Goal: Task Accomplishment & Management: Complete application form

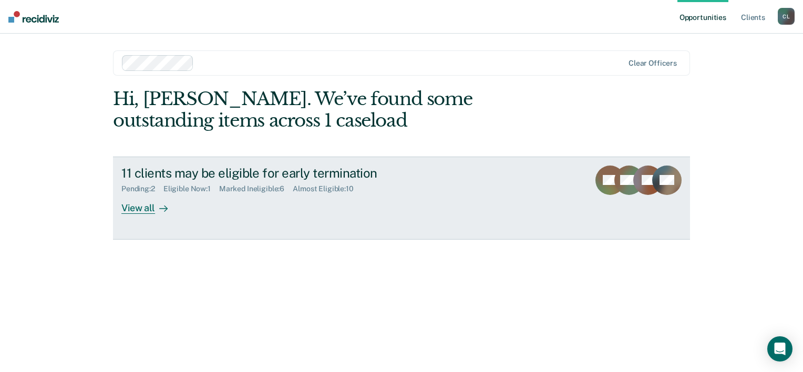
click at [143, 207] on div "View all" at bounding box center [150, 203] width 59 height 20
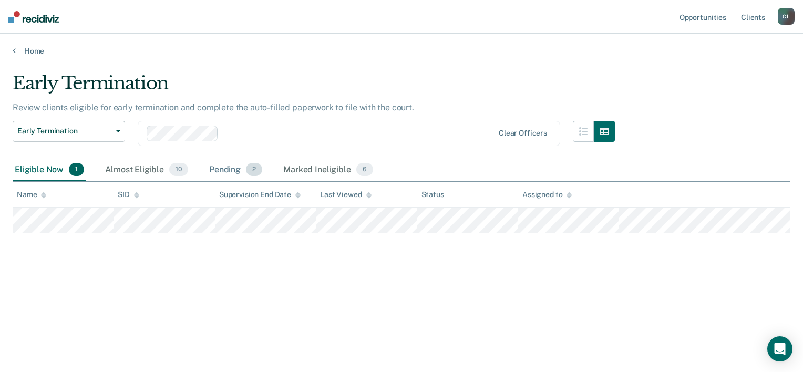
click at [256, 171] on span "2" at bounding box center [254, 170] width 16 height 14
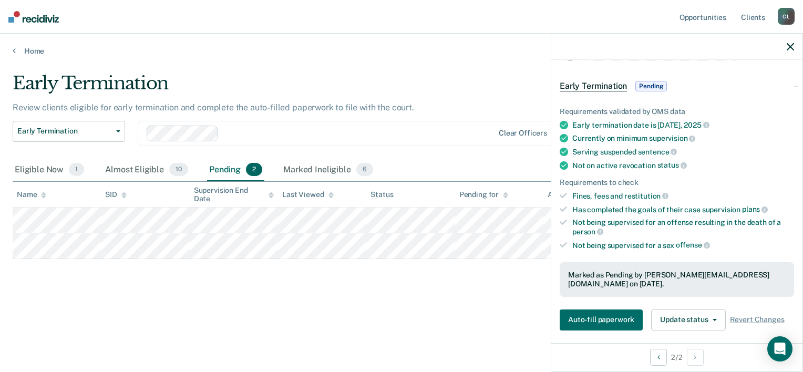
scroll to position [53, 0]
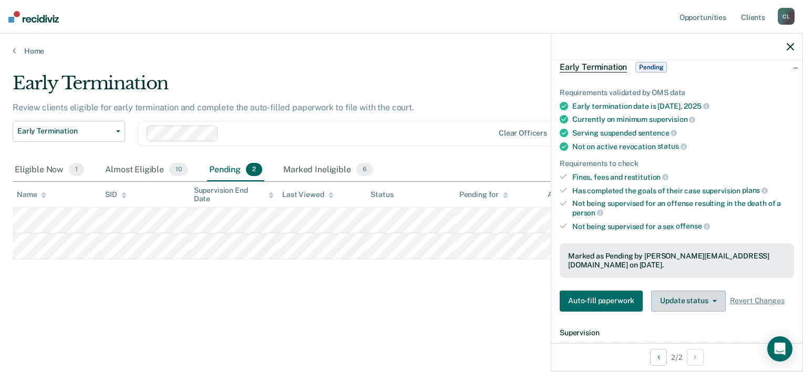
click at [711, 300] on span "button" at bounding box center [712, 301] width 8 height 2
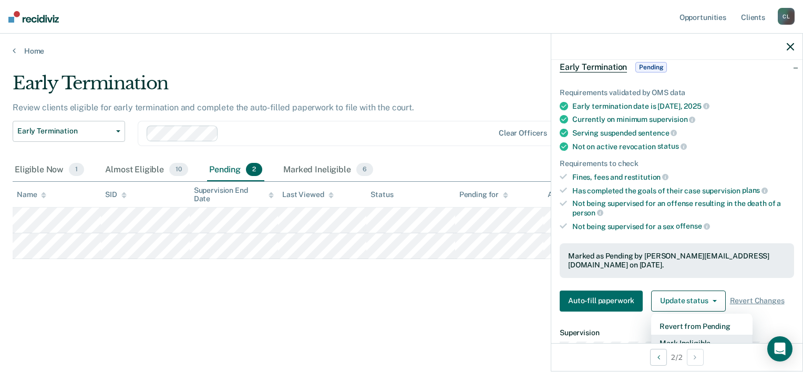
click at [707, 335] on button "Mark Ineligible" at bounding box center [701, 343] width 101 height 17
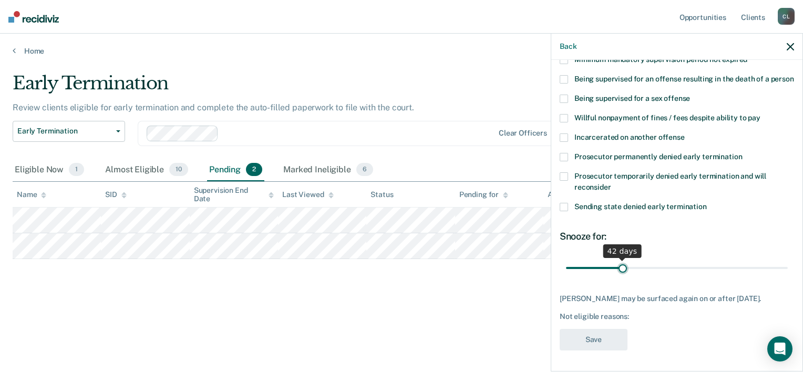
scroll to position [158, 0]
drag, startPoint x: 607, startPoint y: 264, endPoint x: 623, endPoint y: 266, distance: 16.4
type input "45"
click at [623, 266] on input "range" at bounding box center [677, 268] width 222 height 18
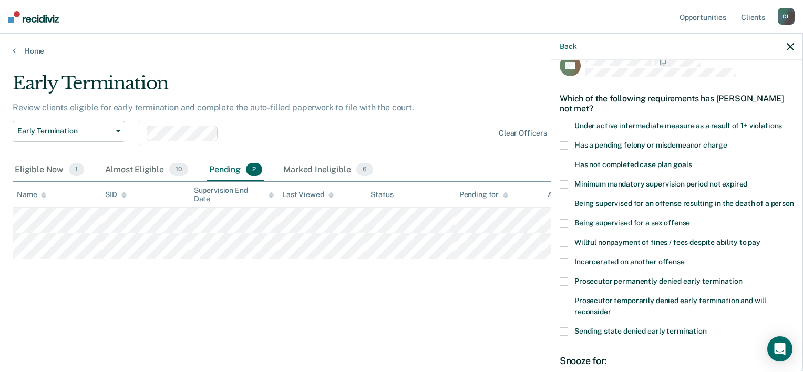
scroll to position [0, 0]
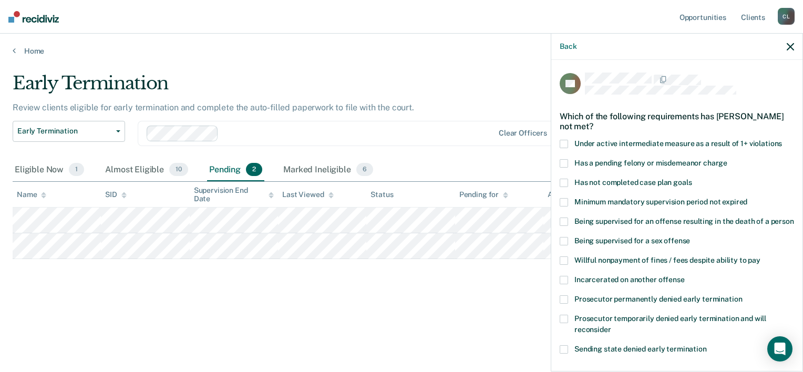
click at [563, 181] on span at bounding box center [563, 183] width 8 height 8
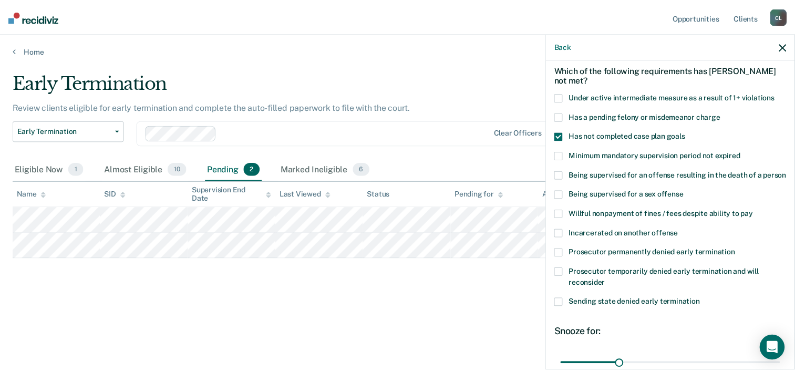
scroll to position [158, 0]
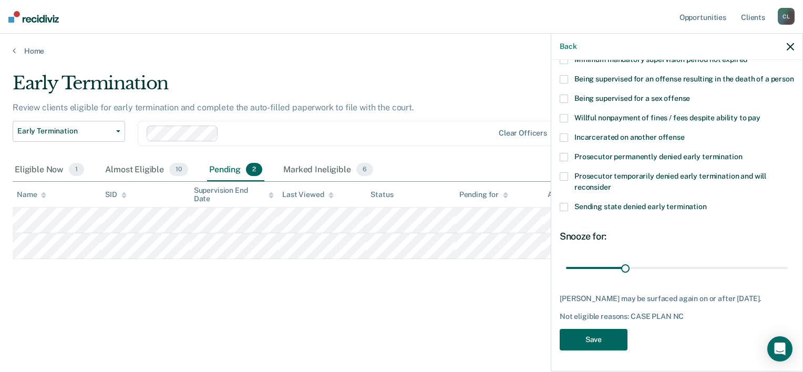
click at [583, 345] on button "Save" at bounding box center [593, 340] width 68 height 22
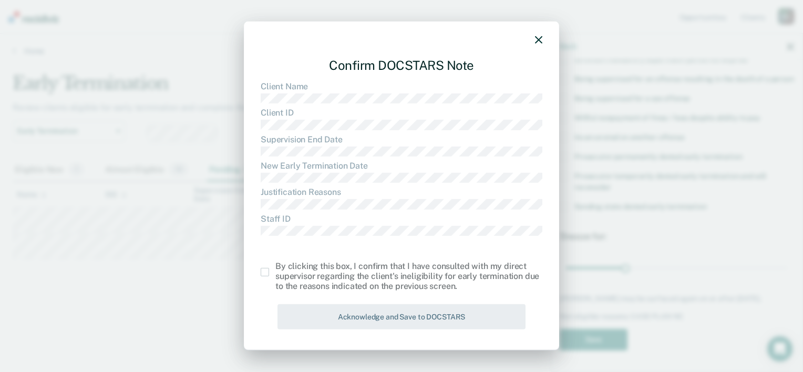
drag, startPoint x: 267, startPoint y: 272, endPoint x: 292, endPoint y: 292, distance: 32.2
click at [270, 272] on label at bounding box center [268, 272] width 15 height 8
click at [275, 268] on input "checkbox" at bounding box center [275, 268] width 0 height 0
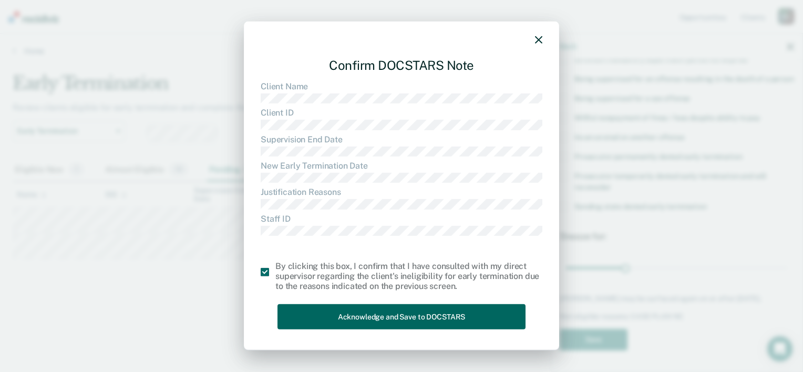
click at [341, 318] on button "Acknowledge and Save to DOCSTARS" at bounding box center [401, 317] width 248 height 26
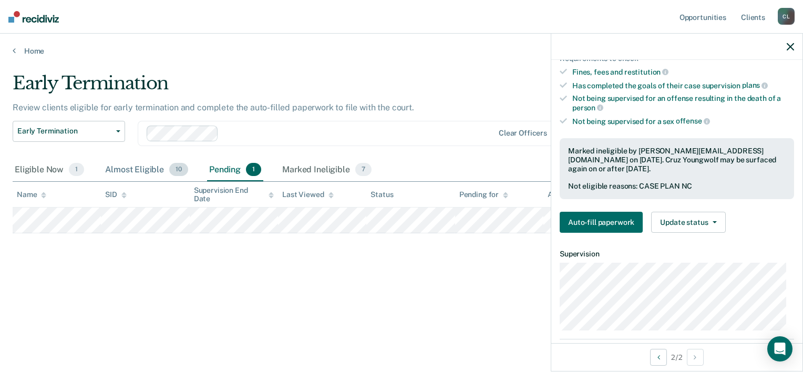
click at [140, 165] on div "Almost Eligible 10" at bounding box center [146, 170] width 87 height 23
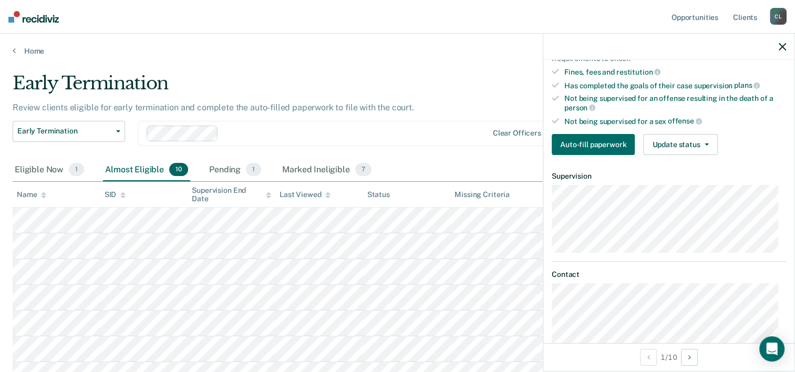
scroll to position [142, 0]
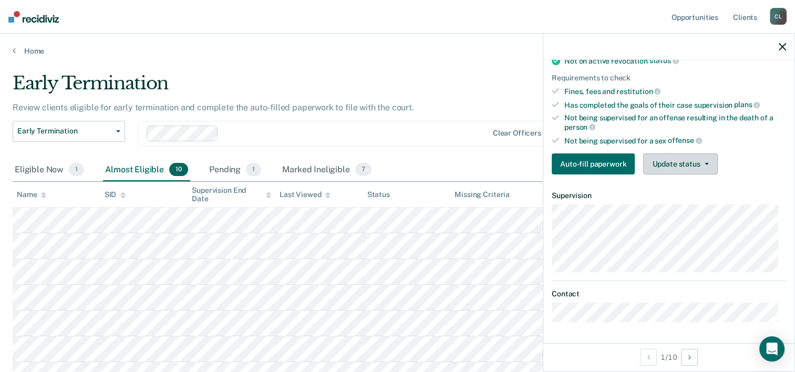
click at [703, 167] on button "Update status" at bounding box center [680, 163] width 74 height 21
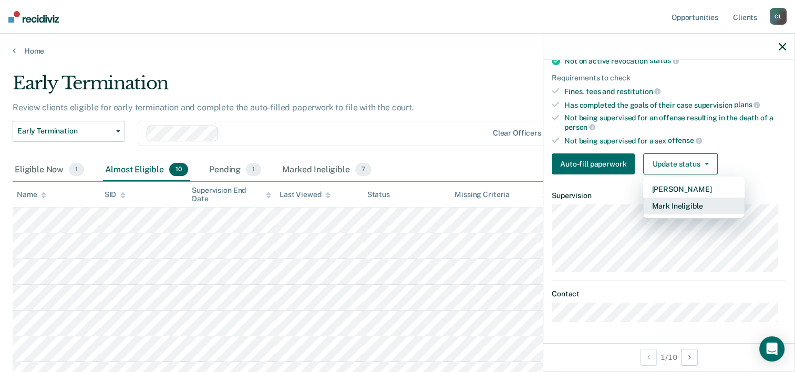
click at [705, 210] on button "Mark Ineligible" at bounding box center [693, 206] width 101 height 17
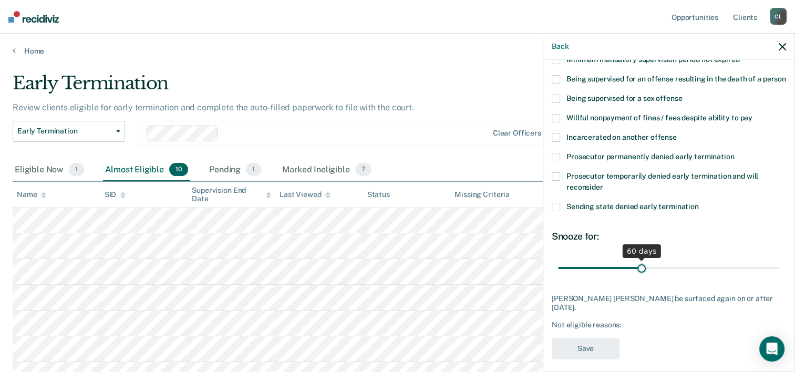
drag, startPoint x: 597, startPoint y: 277, endPoint x: 638, endPoint y: 277, distance: 40.4
type input "60"
click at [638, 277] on input "range" at bounding box center [669, 268] width 222 height 18
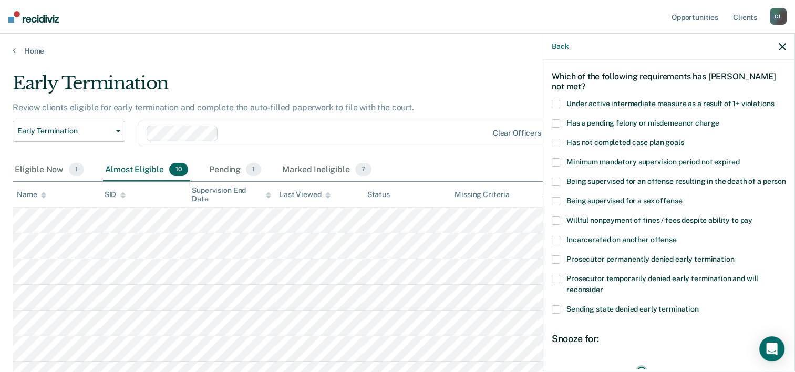
scroll to position [37, 0]
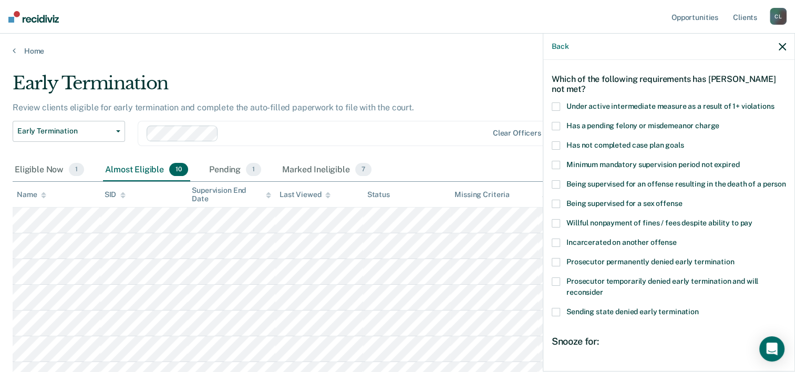
click at [555, 247] on span at bounding box center [556, 242] width 8 height 8
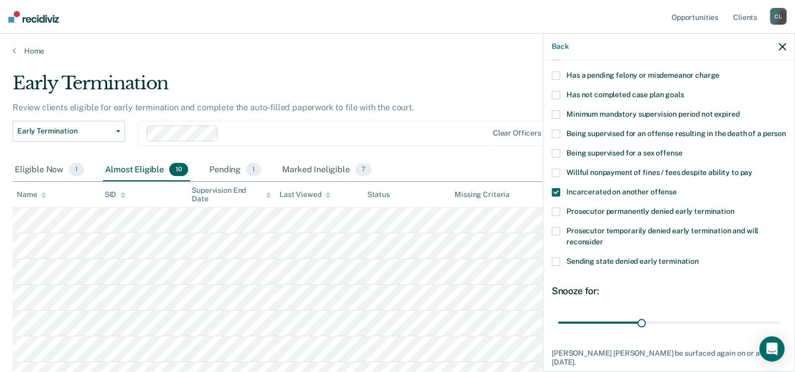
scroll to position [142, 0]
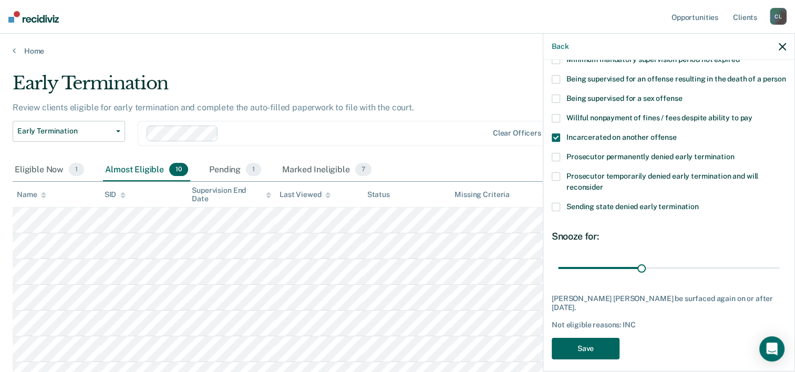
click at [594, 344] on button "Save" at bounding box center [586, 349] width 68 height 22
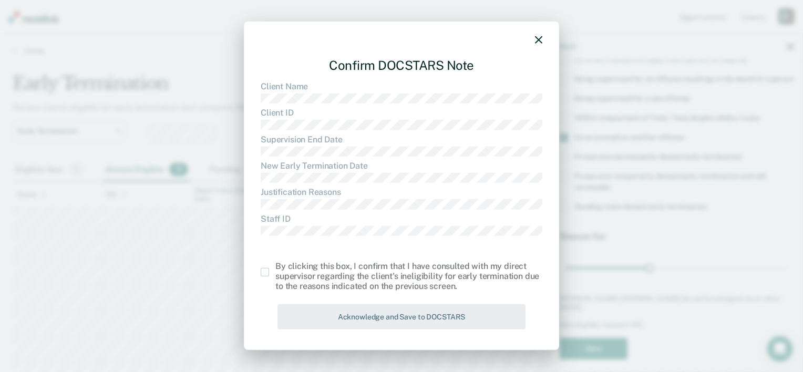
click at [264, 274] on span at bounding box center [265, 272] width 8 height 8
click at [275, 268] on input "checkbox" at bounding box center [275, 268] width 0 height 0
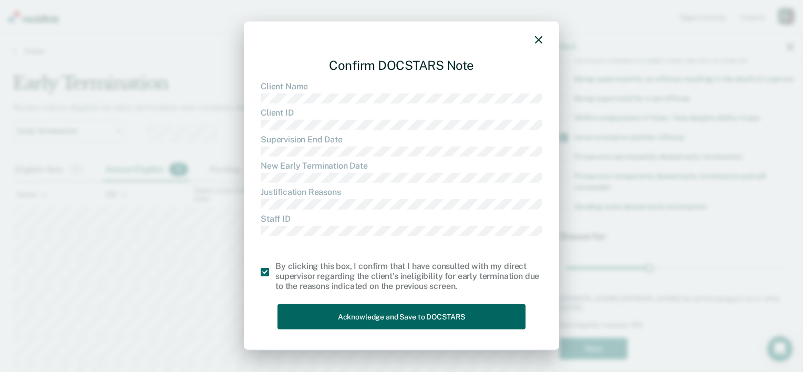
click at [312, 313] on button "Acknowledge and Save to DOCSTARS" at bounding box center [401, 317] width 248 height 26
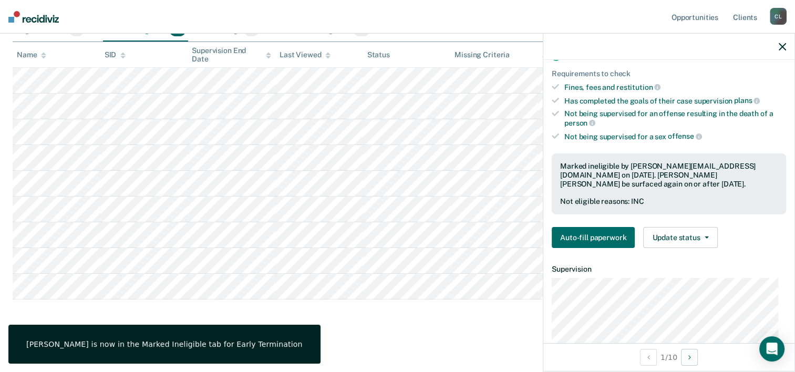
scroll to position [158, 0]
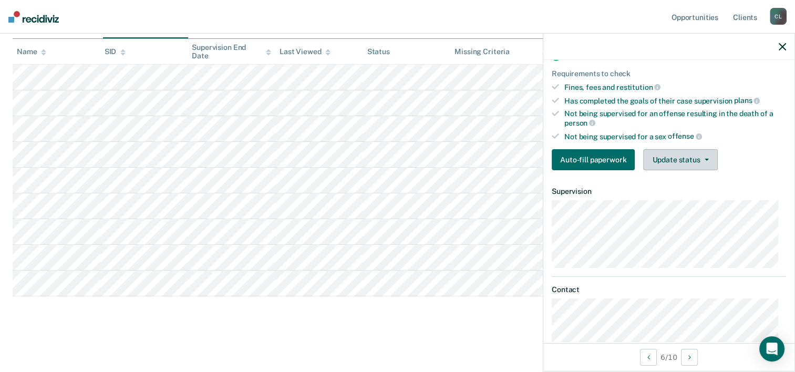
click at [687, 170] on button "Update status" at bounding box center [680, 159] width 74 height 21
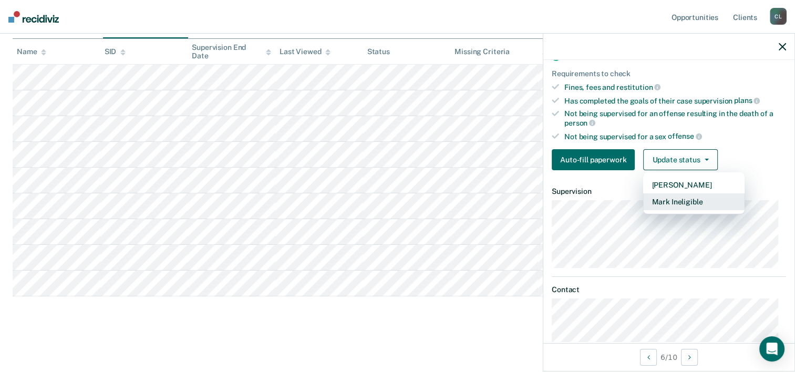
click at [678, 208] on button "Mark Ineligible" at bounding box center [693, 201] width 101 height 17
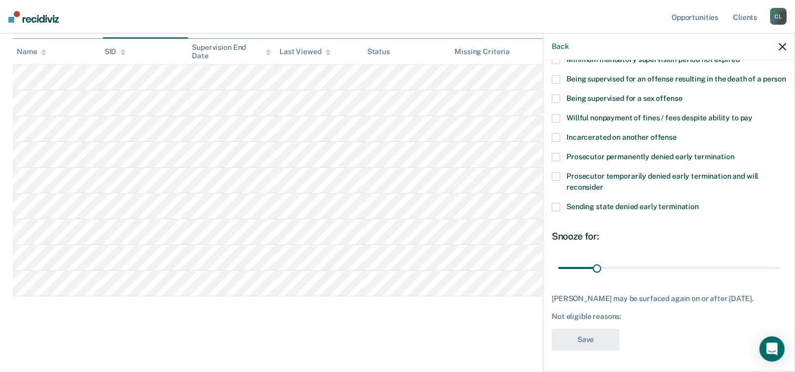
click at [555, 142] on span at bounding box center [556, 137] width 8 height 8
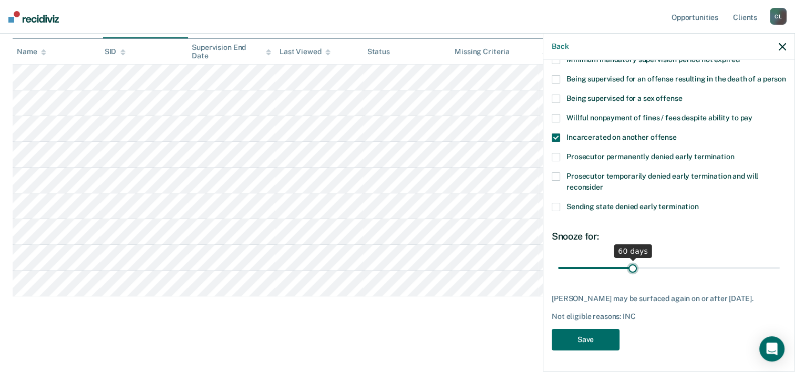
drag, startPoint x: 598, startPoint y: 277, endPoint x: 629, endPoint y: 278, distance: 30.5
type input "60"
click at [629, 277] on input "range" at bounding box center [669, 268] width 222 height 18
click at [593, 342] on button "Save" at bounding box center [586, 340] width 68 height 22
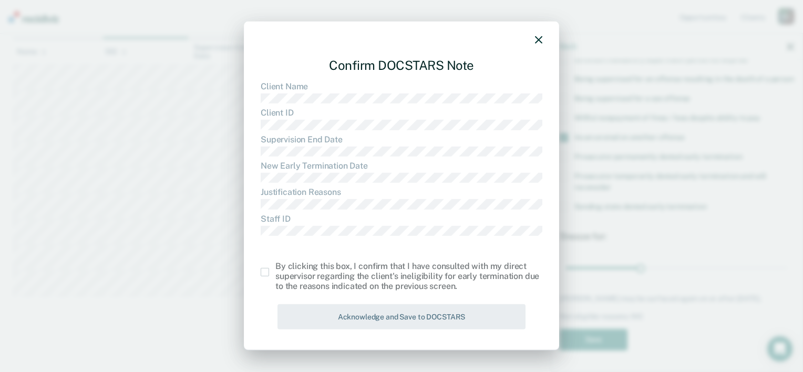
click at [268, 271] on span at bounding box center [265, 272] width 8 height 8
click at [275, 268] on input "checkbox" at bounding box center [275, 268] width 0 height 0
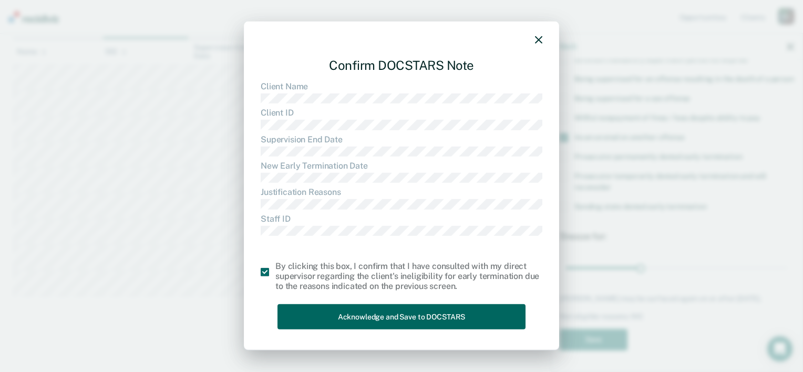
click at [326, 316] on button "Acknowledge and Save to DOCSTARS" at bounding box center [401, 317] width 248 height 26
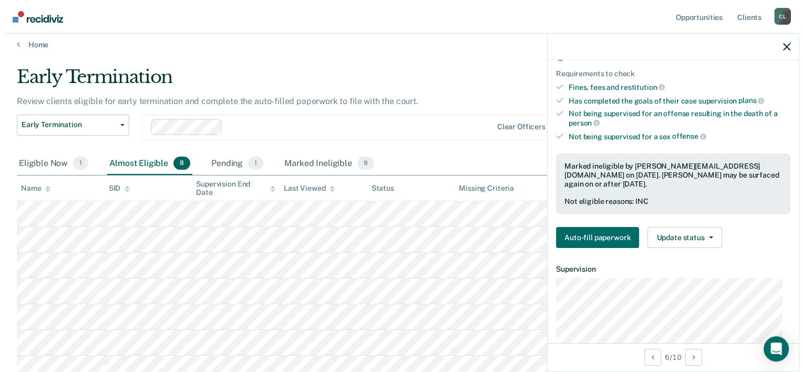
scroll to position [0, 0]
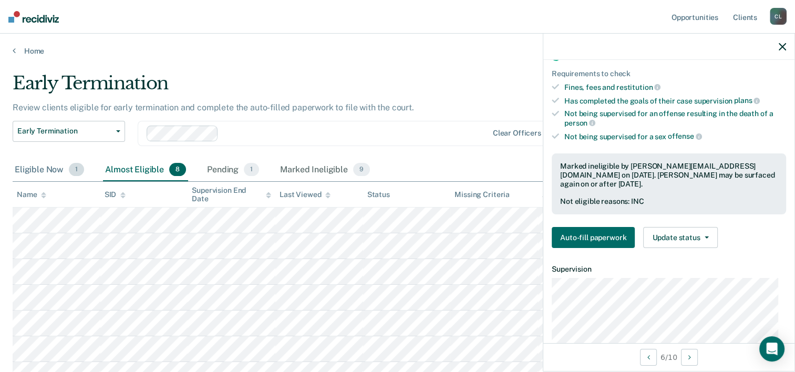
click at [50, 172] on div "Eligible Now 1" at bounding box center [50, 170] width 74 height 23
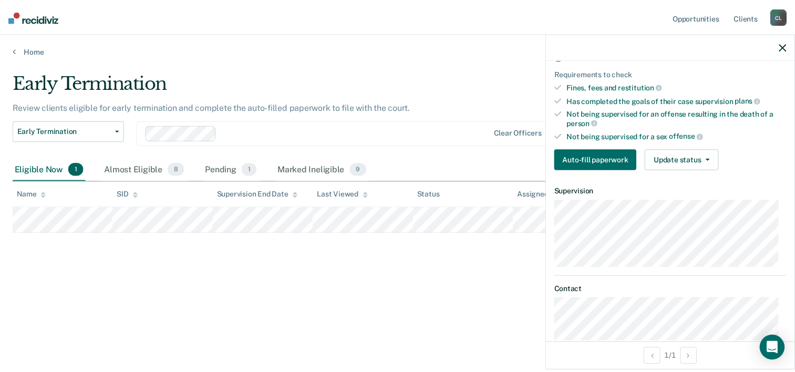
scroll to position [133, 0]
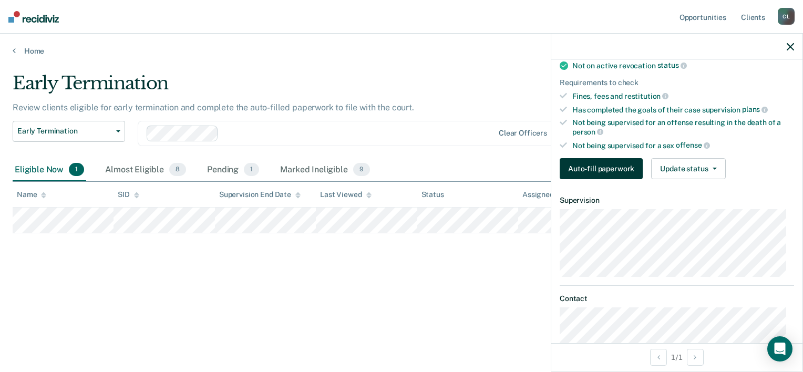
click at [609, 168] on button "Auto-fill paperwork" at bounding box center [600, 168] width 83 height 21
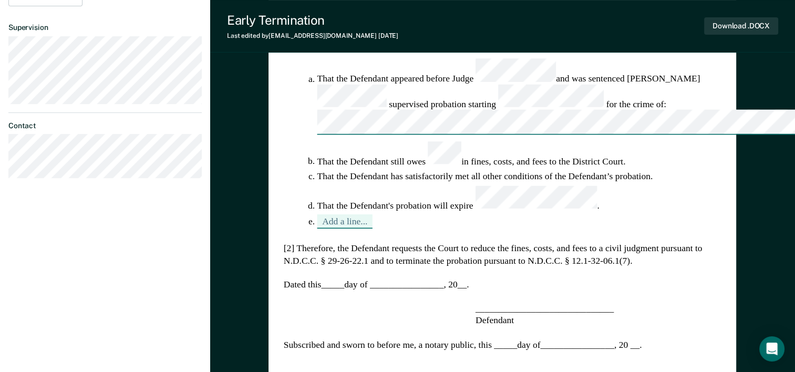
scroll to position [315, 0]
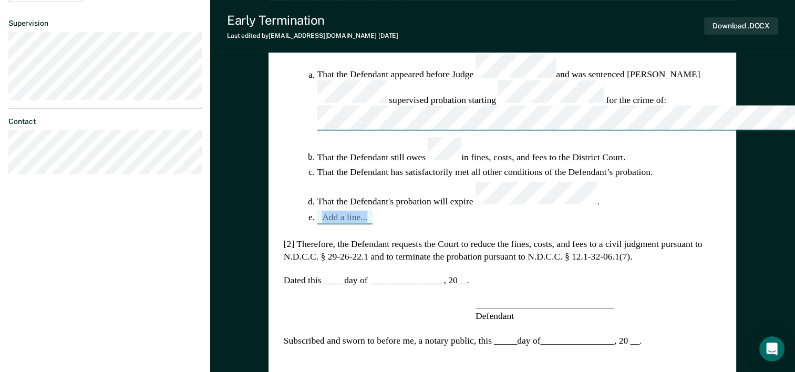
drag, startPoint x: 375, startPoint y: 117, endPoint x: 315, endPoint y: 120, distance: 59.9
click at [317, 210] on li "Add a line..." at bounding box center [519, 217] width 404 height 15
drag, startPoint x: 315, startPoint y: 120, endPoint x: 387, endPoint y: 120, distance: 72.0
click at [387, 210] on li "Add a line..." at bounding box center [519, 217] width 404 height 15
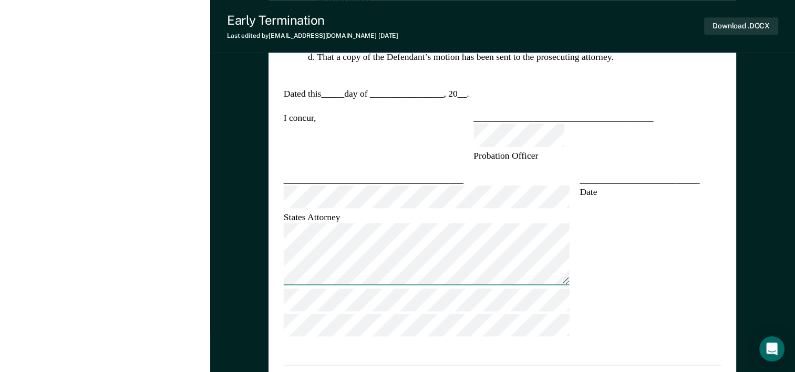
scroll to position [832, 0]
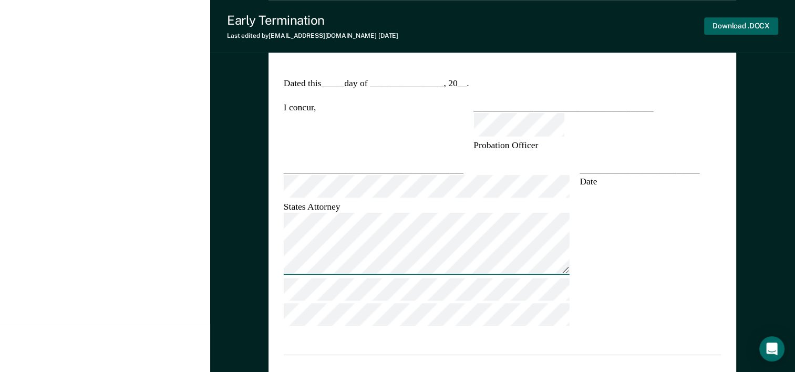
click at [741, 28] on button "Download .DOCX" at bounding box center [741, 25] width 74 height 17
type textarea "x"
